Goal: Information Seeking & Learning: Compare options

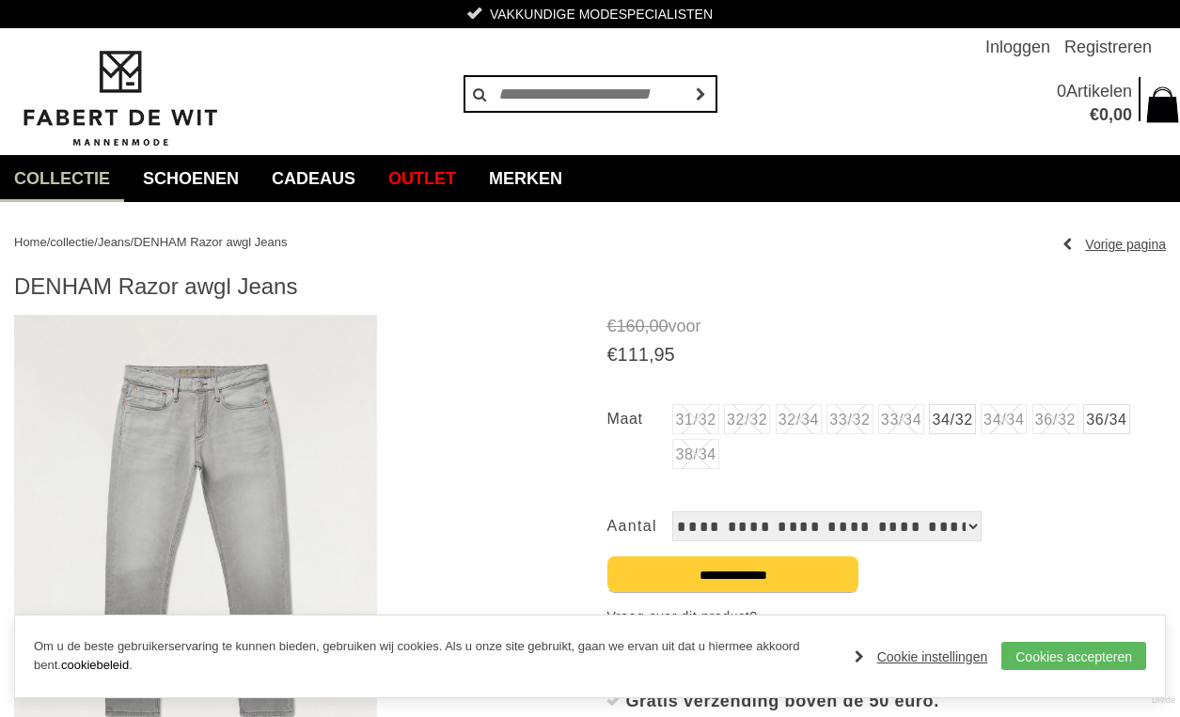
click at [181, 241] on span "DENHAM Razor awgl Jeans" at bounding box center [209, 242] width 153 height 14
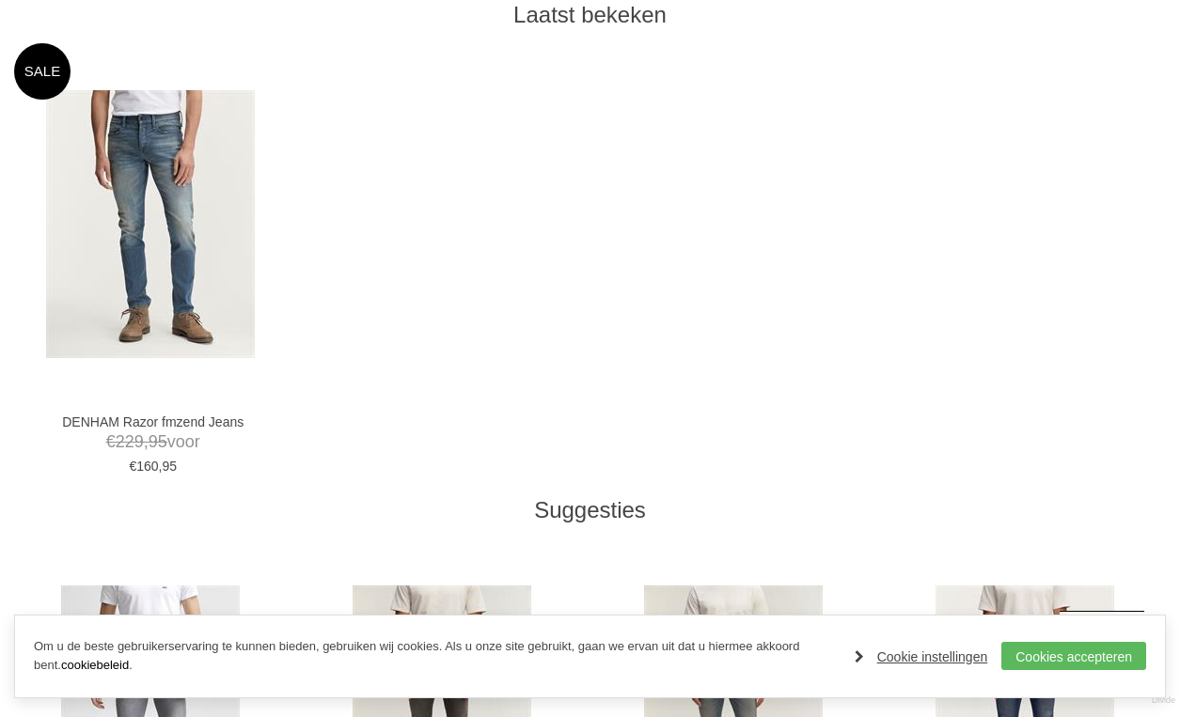
scroll to position [1030, 0]
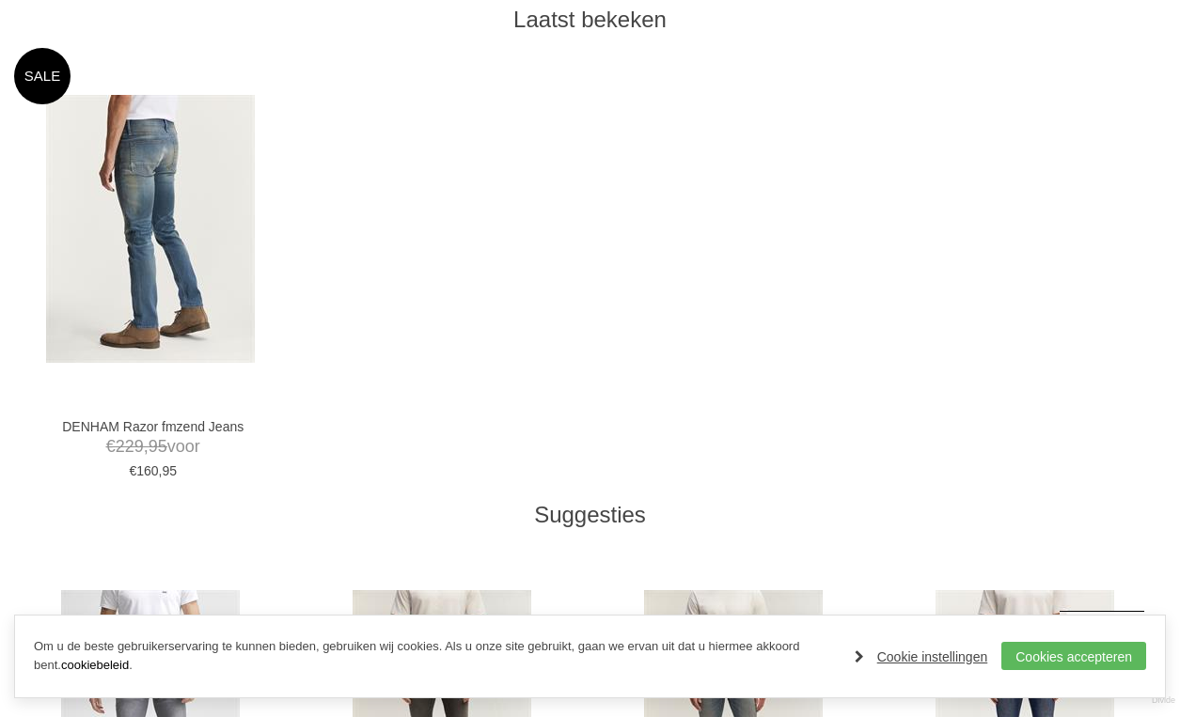
click at [166, 278] on img at bounding box center [150, 229] width 209 height 268
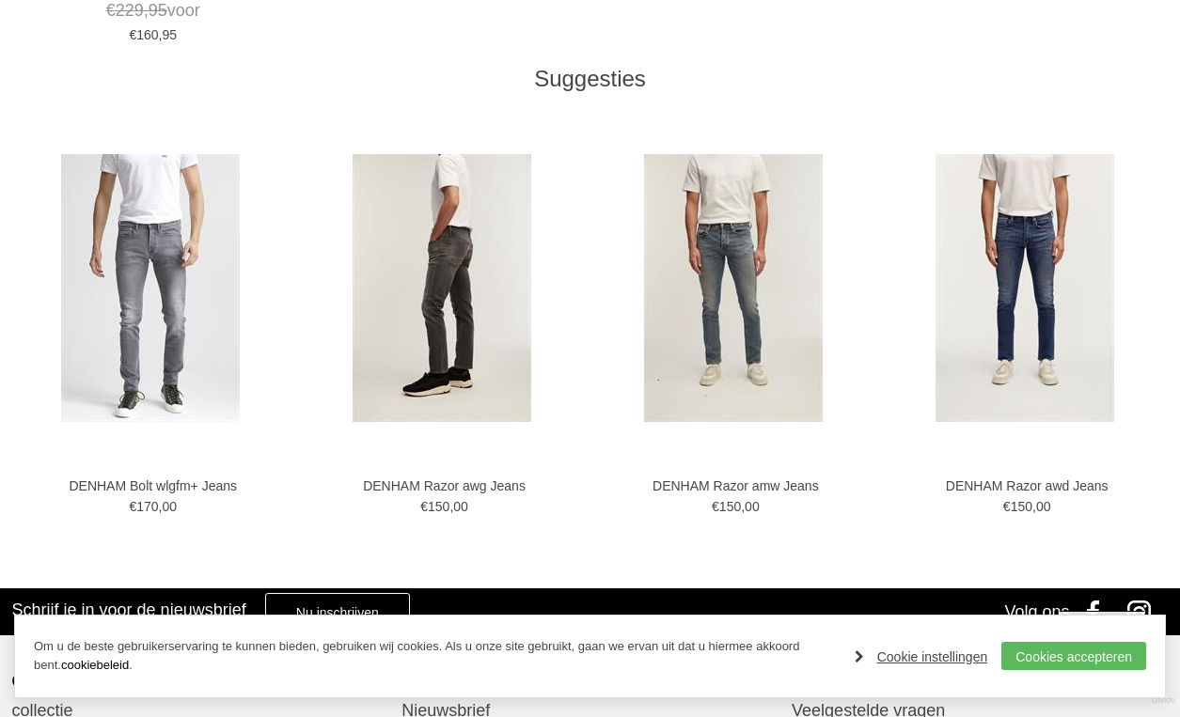
scroll to position [1477, 0]
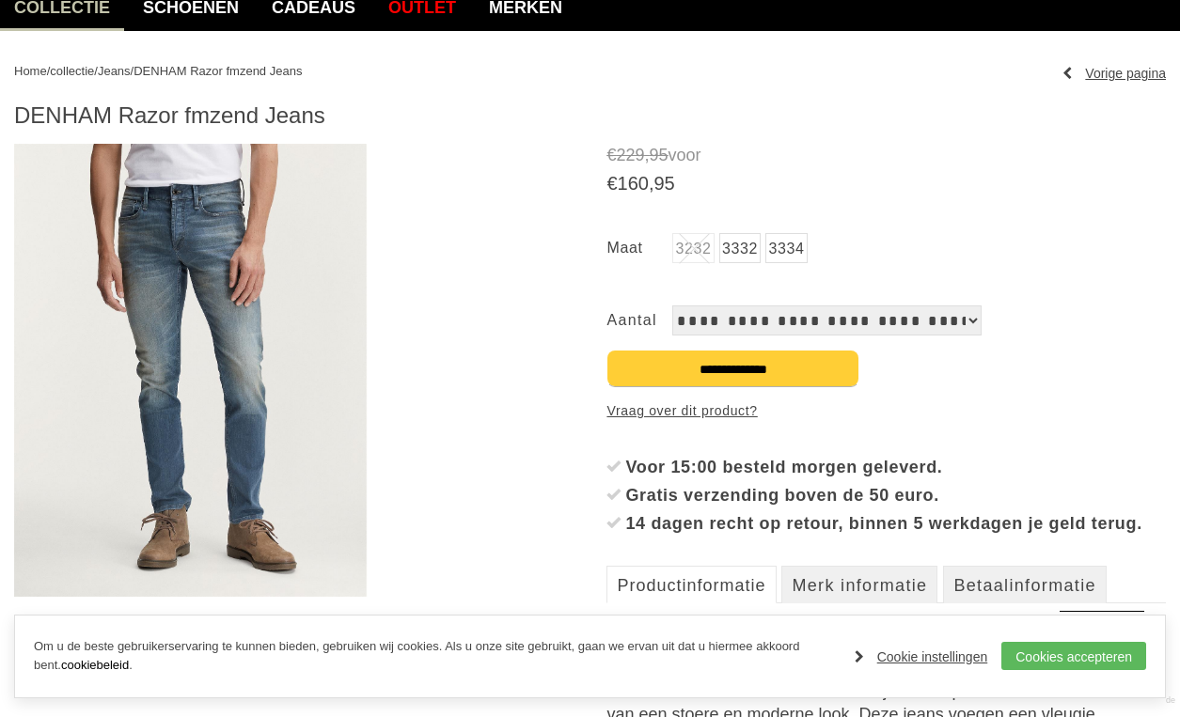
scroll to position [171, 0]
click at [258, 422] on img at bounding box center [190, 370] width 353 height 453
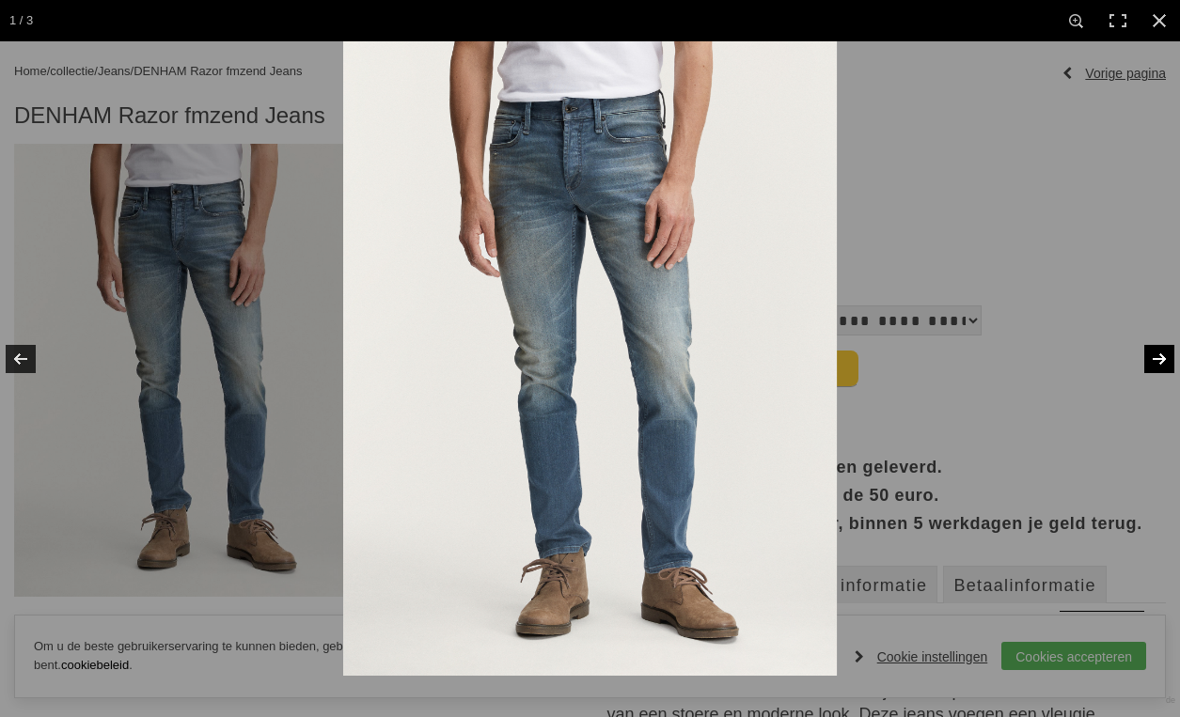
click at [1156, 354] on link at bounding box center [1147, 359] width 66 height 94
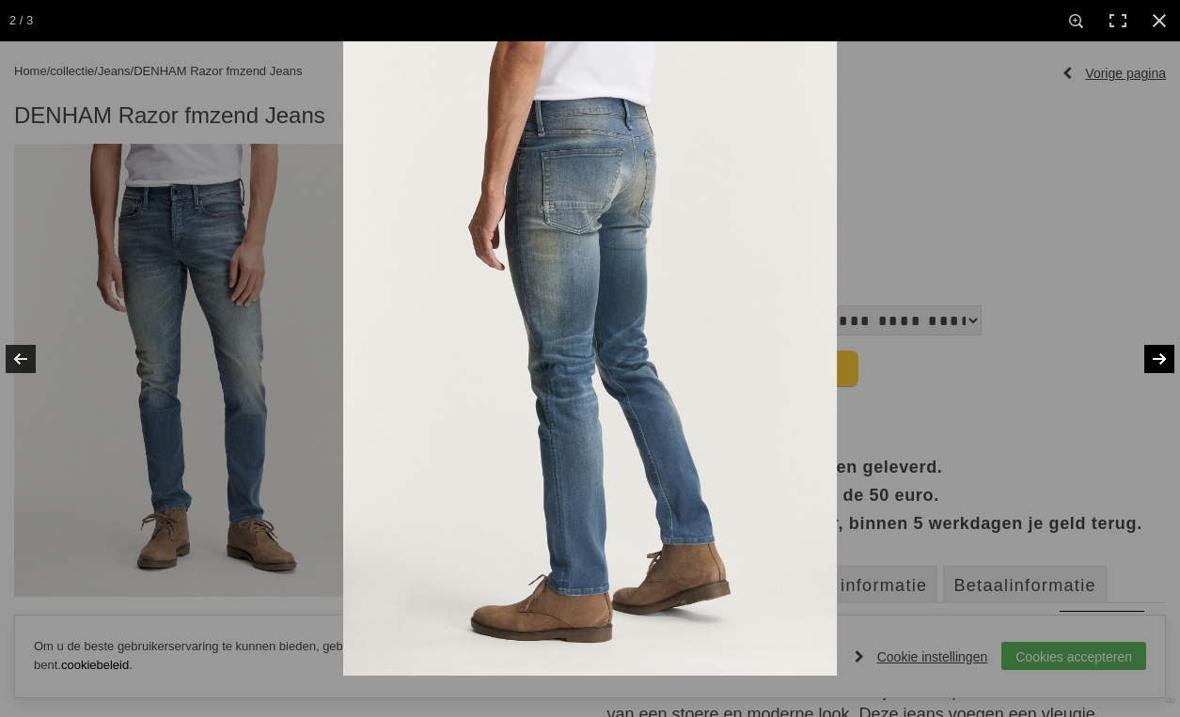
click at [1156, 354] on link at bounding box center [1147, 359] width 66 height 94
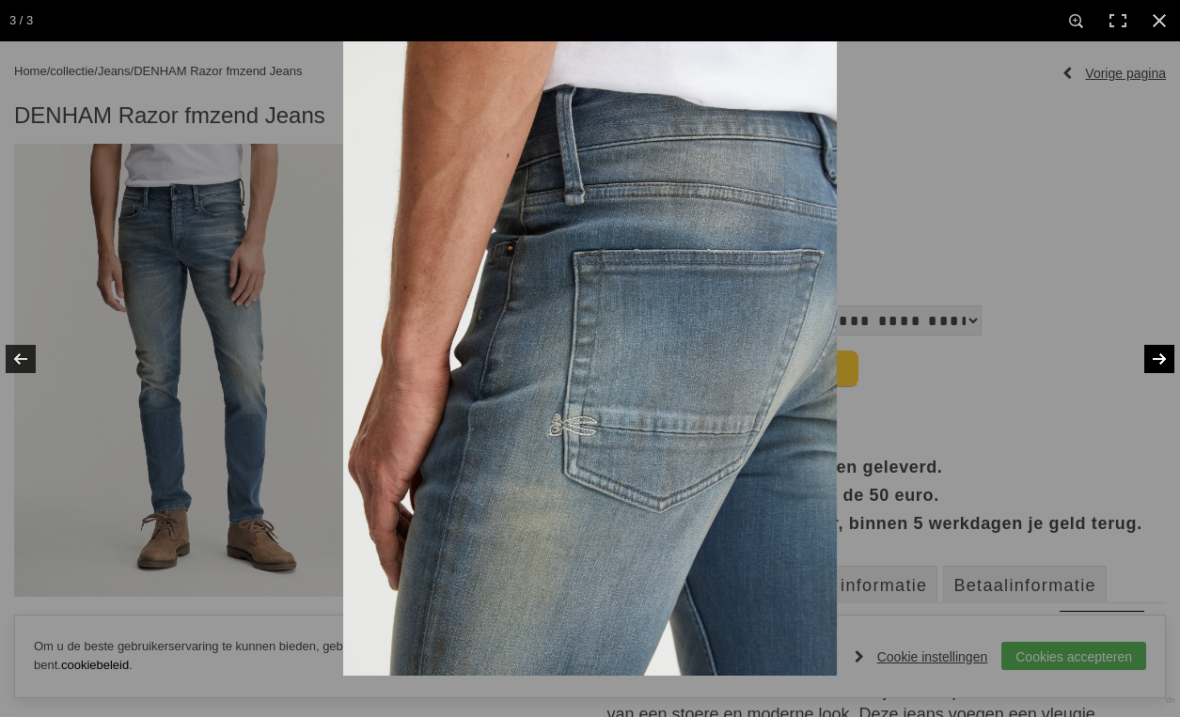
click at [1156, 354] on link at bounding box center [1147, 359] width 66 height 94
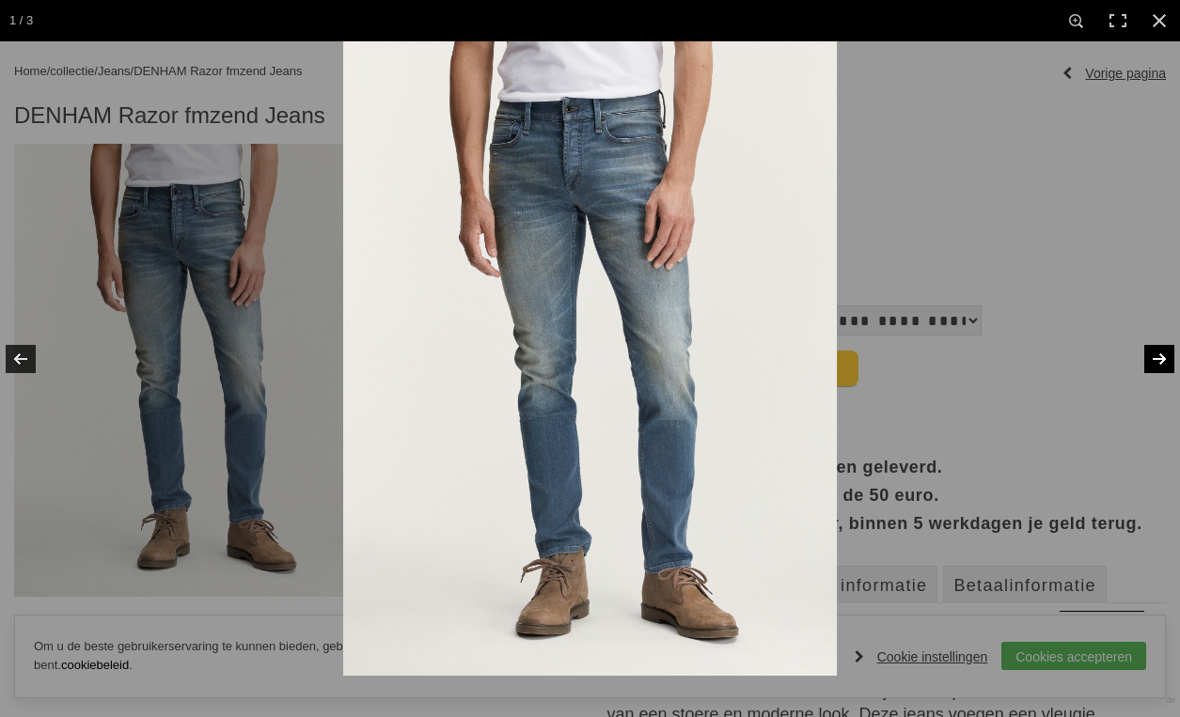
click at [1156, 354] on link at bounding box center [1147, 359] width 66 height 94
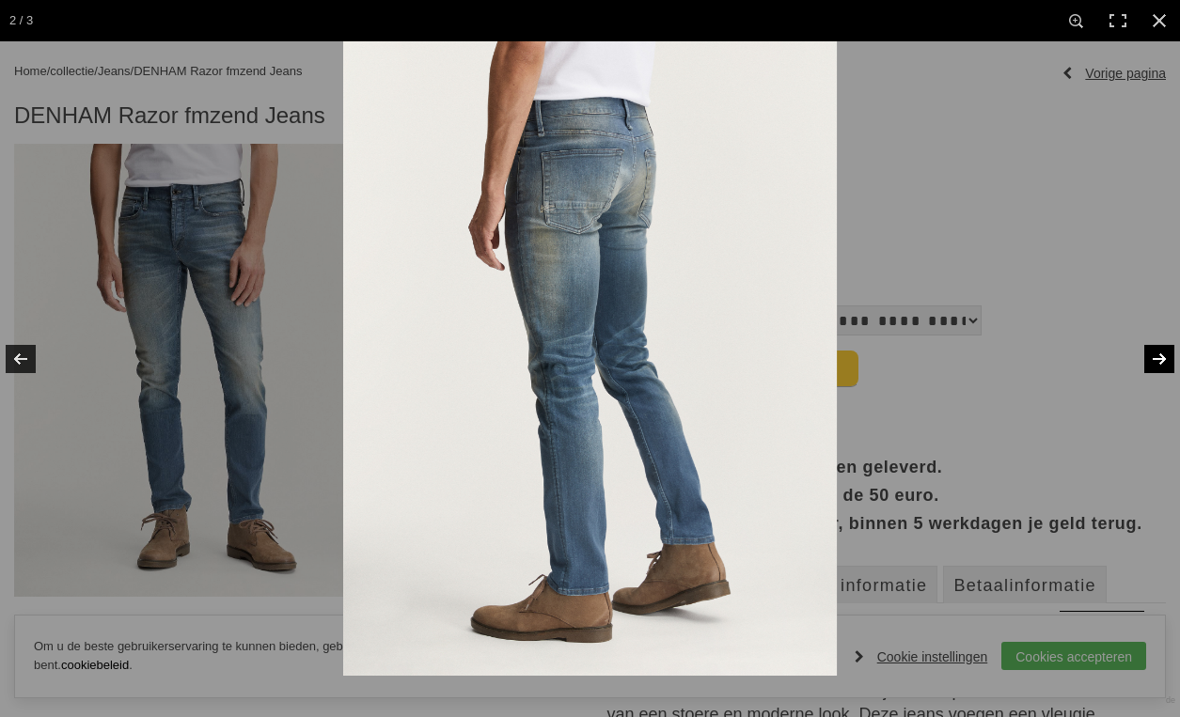
click at [1156, 355] on link at bounding box center [1147, 359] width 66 height 94
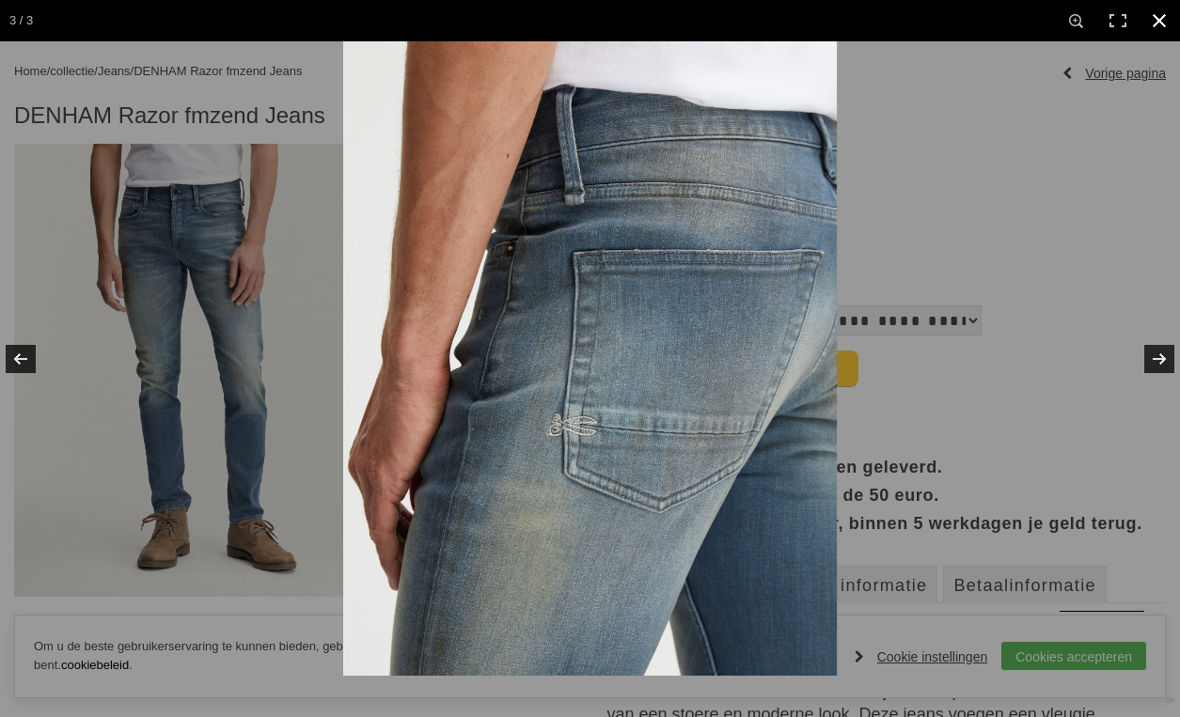
click at [1141, 200] on div at bounding box center [933, 399] width 1180 height 717
